Goal: Information Seeking & Learning: Learn about a topic

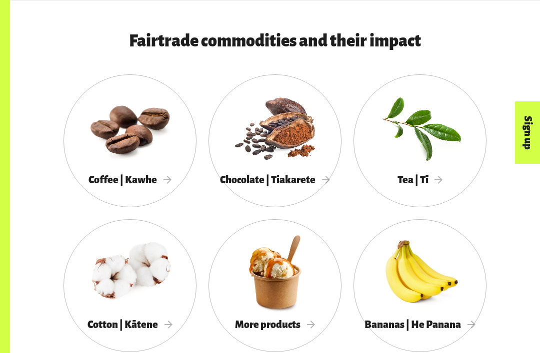
scroll to position [734, 0]
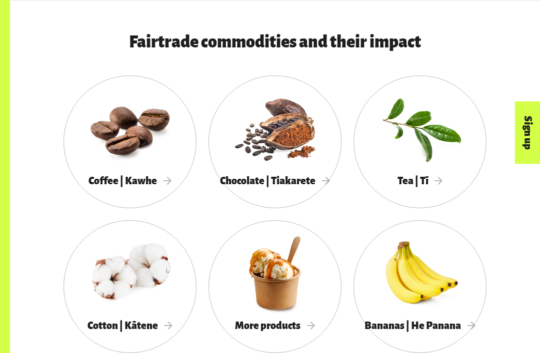
click at [305, 320] on span "More products" at bounding box center [275, 325] width 80 height 11
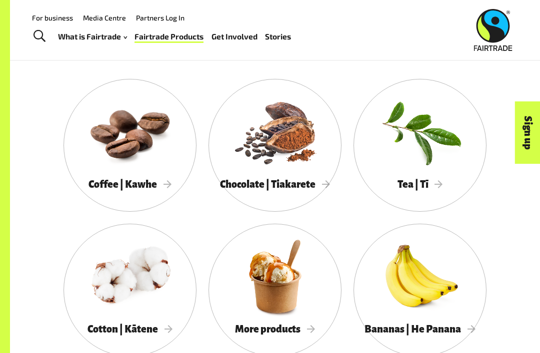
scroll to position [695, 0]
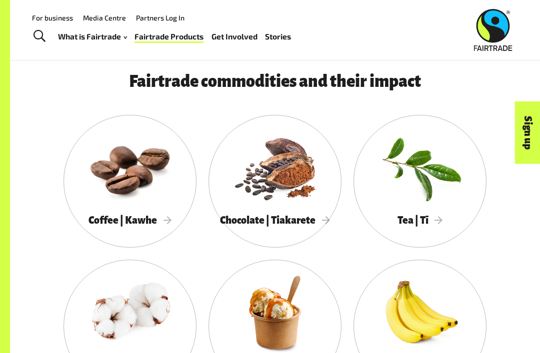
click at [148, 221] on span "Coffee | Kawhe" at bounding box center [129, 220] width 83 height 11
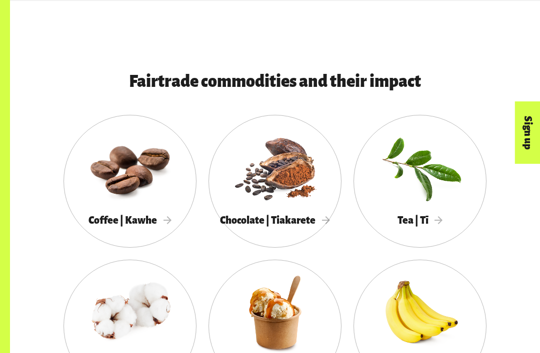
scroll to position [727, 0]
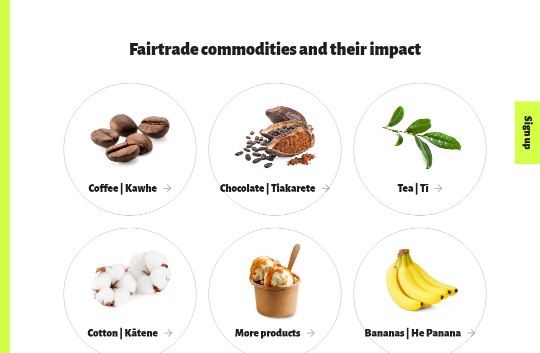
click at [275, 198] on link "Chocolate | Tiakarete" at bounding box center [274, 149] width 133 height 133
click at [439, 189] on span "Tea | Tī" at bounding box center [419, 188] width 45 height 11
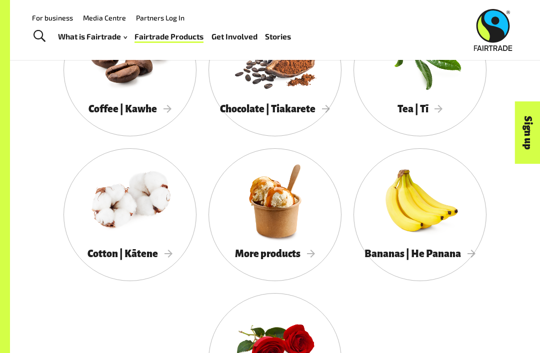
scroll to position [804, 0]
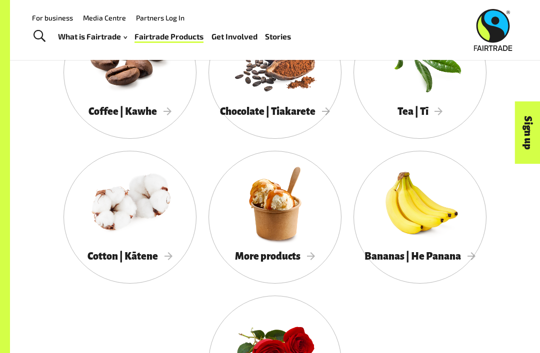
click at [159, 247] on div "Cotton | Kātene" at bounding box center [129, 257] width 133 height 20
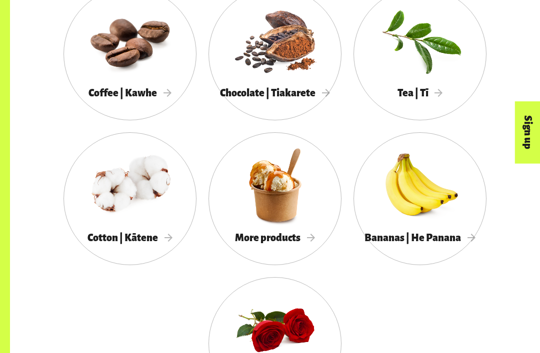
scroll to position [822, 0]
click at [285, 221] on div at bounding box center [274, 185] width 133 height 86
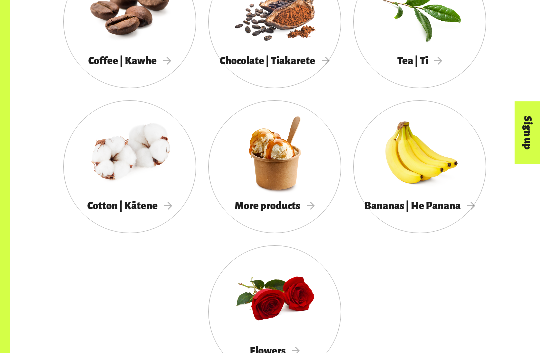
scroll to position [855, 0]
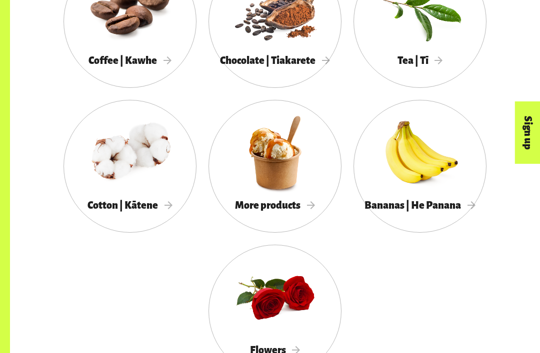
click at [440, 197] on div "Bananas | He Panana" at bounding box center [419, 206] width 133 height 20
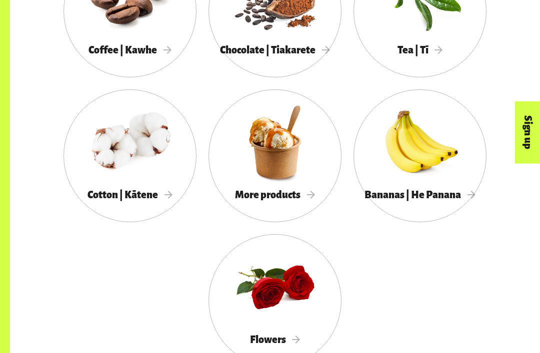
scroll to position [865, 0]
click at [296, 334] on span "Flowers" at bounding box center [275, 339] width 50 height 11
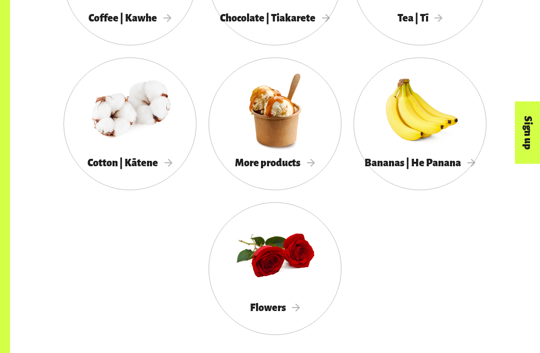
click at [295, 159] on span "More products" at bounding box center [275, 162] width 80 height 11
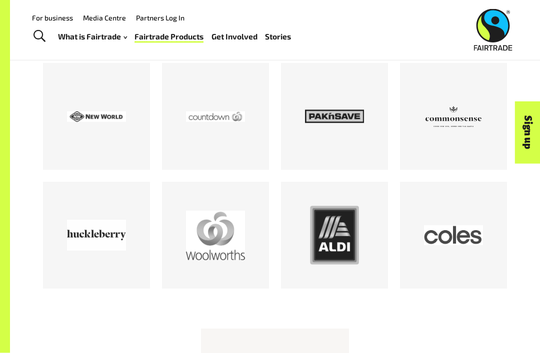
scroll to position [1252, 0]
click at [472, 253] on div at bounding box center [453, 235] width 59 height 59
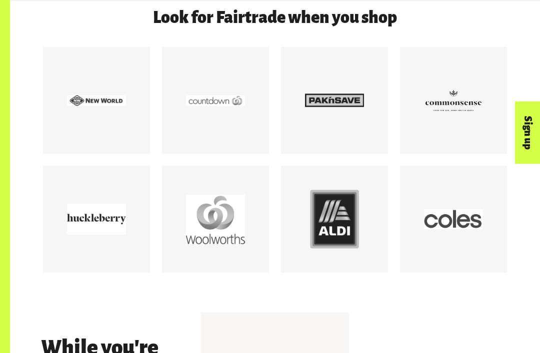
click at [228, 138] on div at bounding box center [215, 100] width 107 height 107
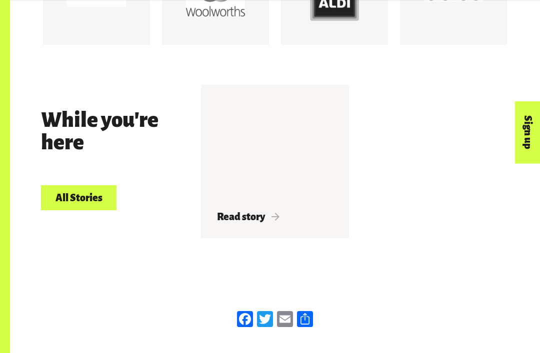
scroll to position [1495, 0]
click at [273, 218] on span "Read story" at bounding box center [248, 216] width 62 height 11
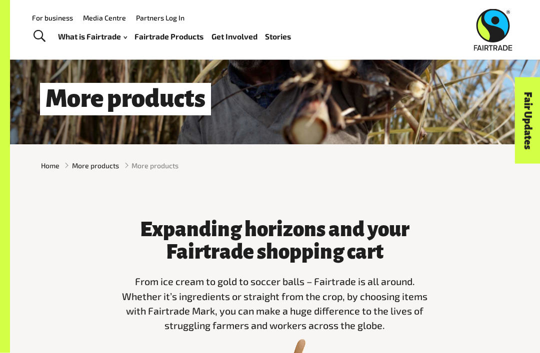
scroll to position [50, 0]
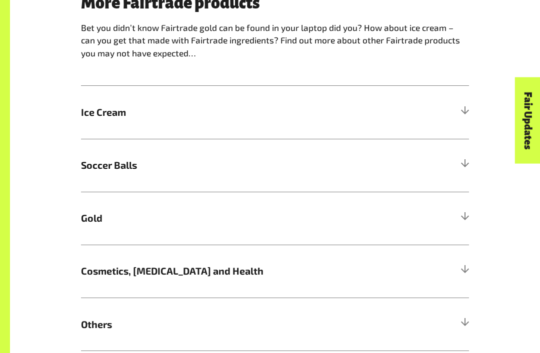
scroll to position [545, 0]
click at [461, 164] on div "Fair Updates" at bounding box center [471, 151] width 86 height 25
click at [465, 160] on div "Fair Updates" at bounding box center [471, 151] width 86 height 25
click at [460, 163] on div "Fair Updates" at bounding box center [471, 151] width 86 height 25
click at [475, 159] on div "Fair Updates" at bounding box center [471, 151] width 86 height 25
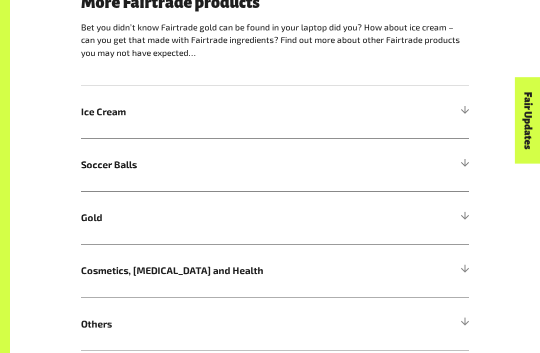
click at [461, 154] on h5 "Soccer Balls" at bounding box center [275, 165] width 388 height 53
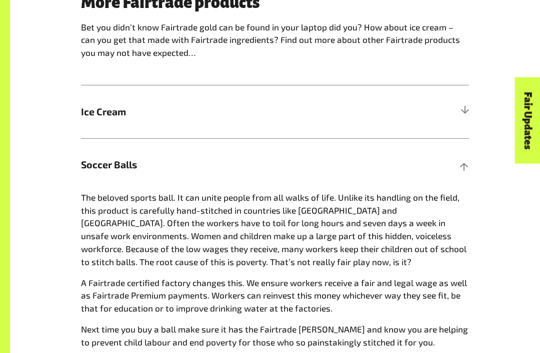
scroll to position [546, 0]
click at [465, 154] on h5 "Soccer Balls" at bounding box center [275, 164] width 388 height 53
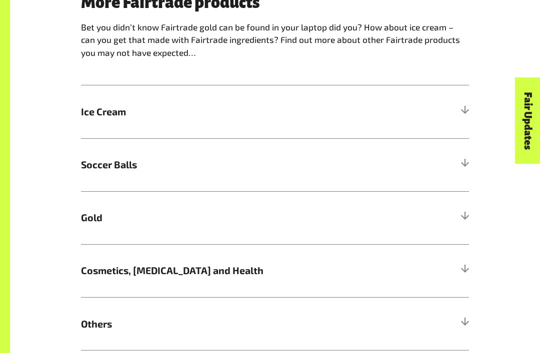
click at [459, 154] on h5 "Soccer Balls" at bounding box center [275, 164] width 388 height 53
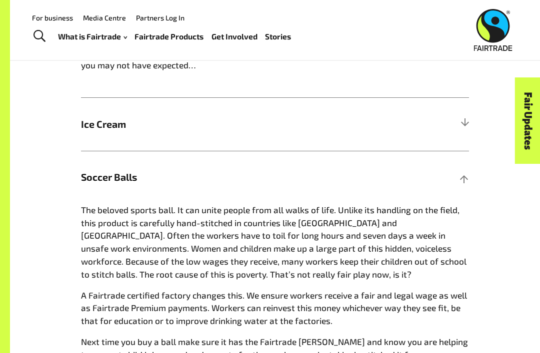
scroll to position [530, 0]
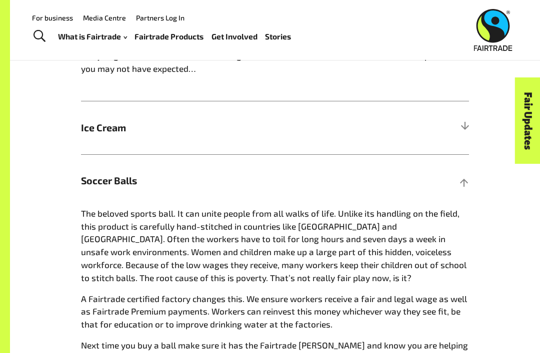
click at [464, 184] on div at bounding box center [464, 180] width 9 height 9
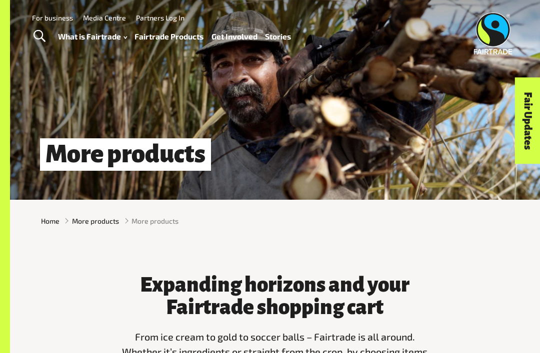
scroll to position [0, 0]
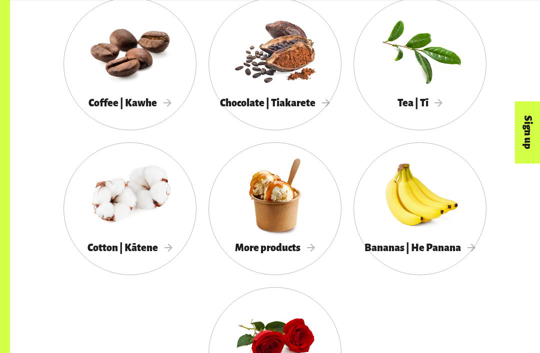
scroll to position [812, 0]
click at [307, 85] on div at bounding box center [274, 50] width 133 height 86
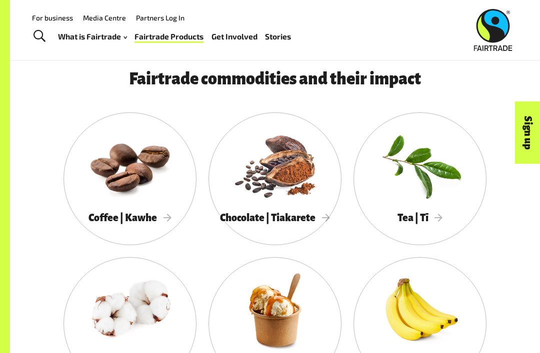
scroll to position [697, 0]
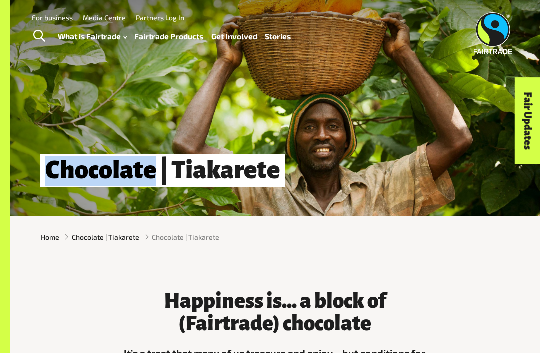
click at [454, 138] on div "Chocolate | Tiakarete" at bounding box center [275, 108] width 530 height 216
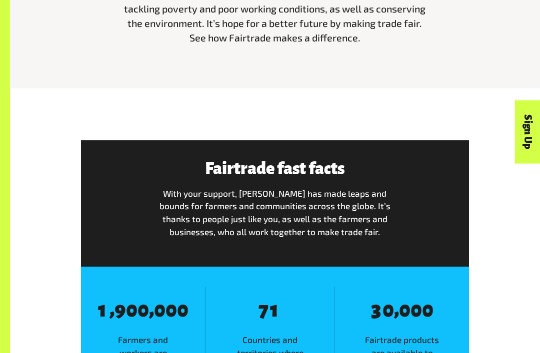
scroll to position [361, 0]
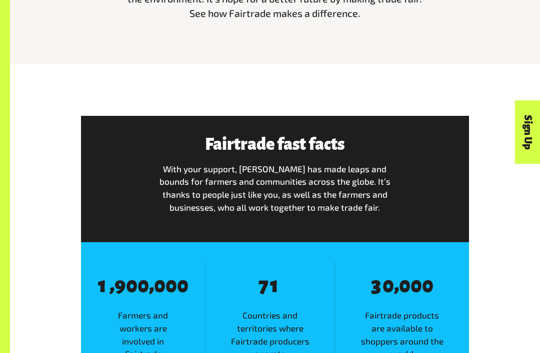
click at [141, 299] on div "8 1 , 8 9 8 0 8 0 , 8 0 8 0 8 0 Farmers and workers are involved in Fairtrade w…" at bounding box center [143, 317] width 124 height 111
click at [194, 280] on span "8 1 , 8 9 8 0 8 0 , 8 0 8 0 8 0" at bounding box center [143, 285] width 106 height 24
click at [188, 282] on span "0" at bounding box center [182, 285] width 11 height 22
click at [184, 282] on span "0" at bounding box center [182, 285] width 11 height 22
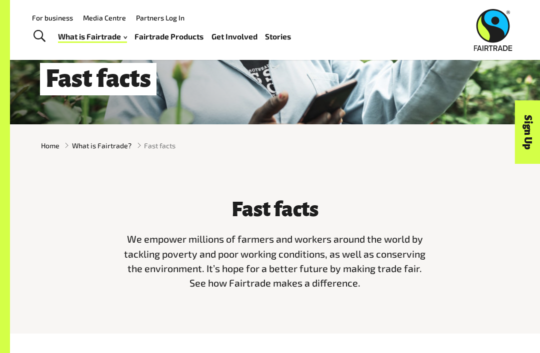
scroll to position [91, 0]
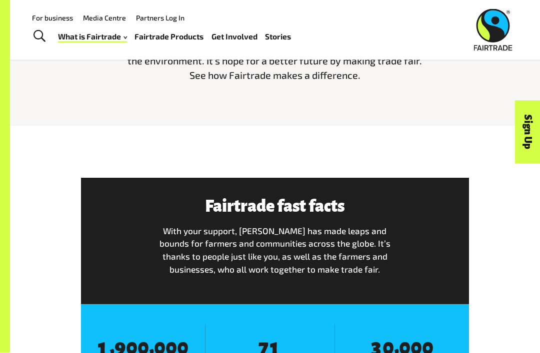
scroll to position [298, 0]
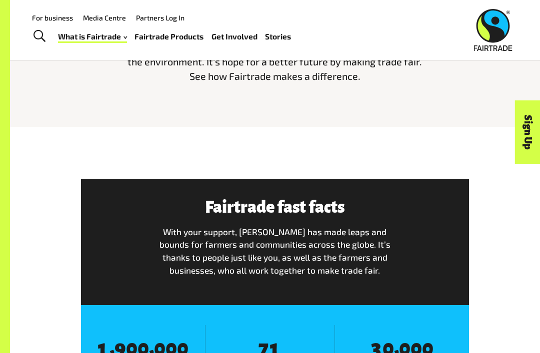
click at [184, 37] on link "Fairtrade Products" at bounding box center [168, 36] width 69 height 14
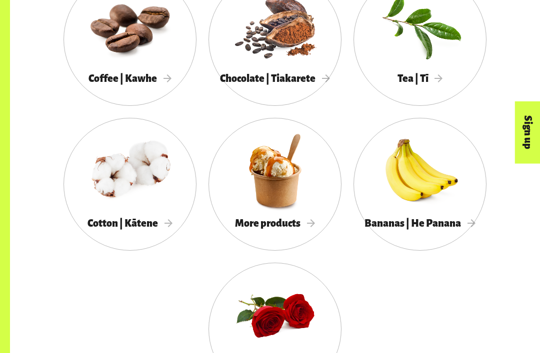
scroll to position [838, 0]
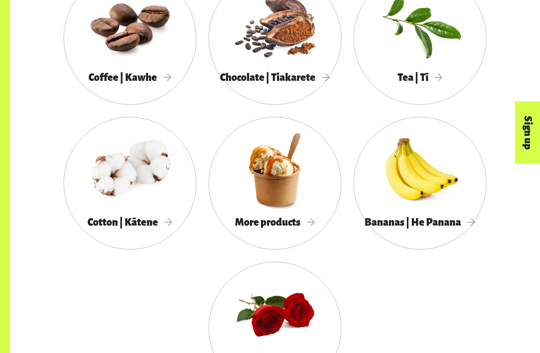
click at [439, 213] on div "Bananas | He Panana" at bounding box center [419, 223] width 133 height 20
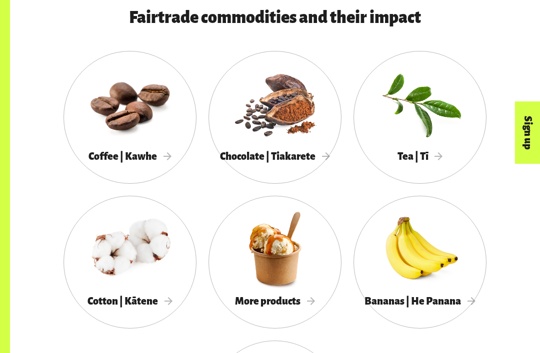
scroll to position [763, 0]
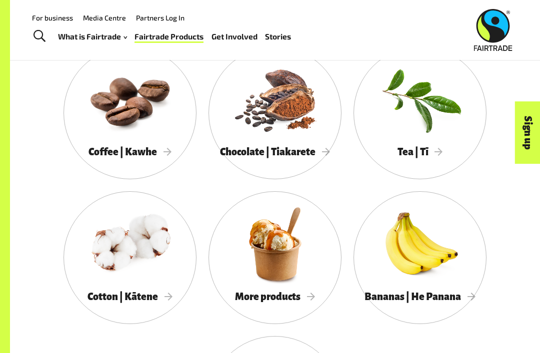
click at [116, 117] on div at bounding box center [129, 99] width 133 height 86
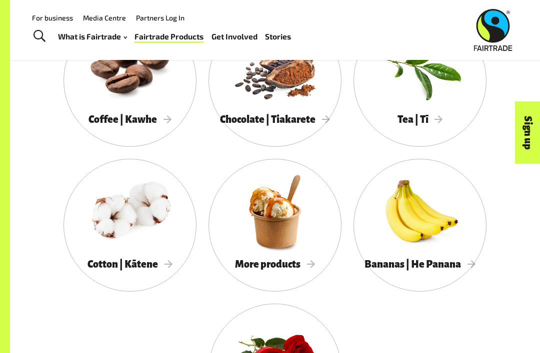
click at [428, 110] on div "Tea | Tī" at bounding box center [419, 120] width 133 height 20
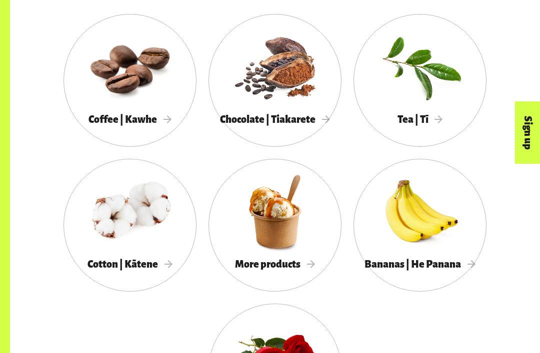
click at [270, 88] on div at bounding box center [274, 66] width 133 height 86
click at [265, 92] on div at bounding box center [274, 66] width 133 height 86
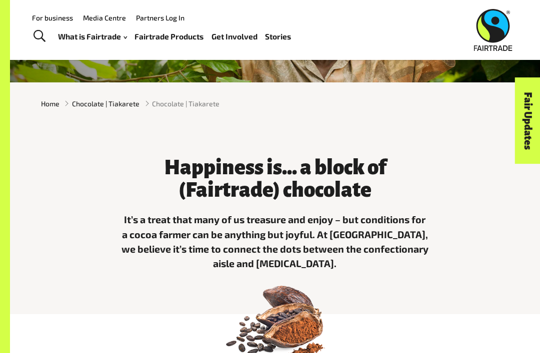
scroll to position [133, 0]
